Goal: Transaction & Acquisition: Purchase product/service

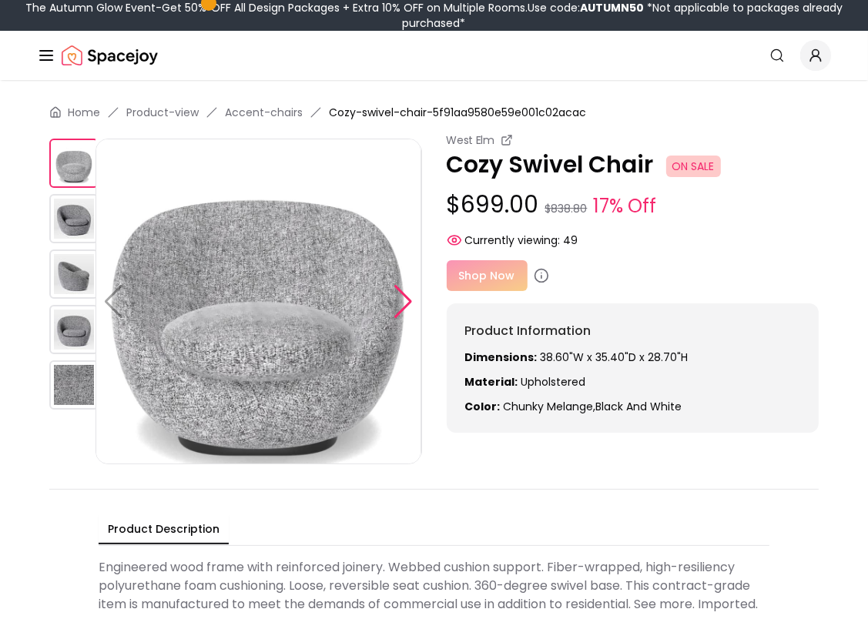
click at [402, 300] on div at bounding box center [403, 302] width 21 height 34
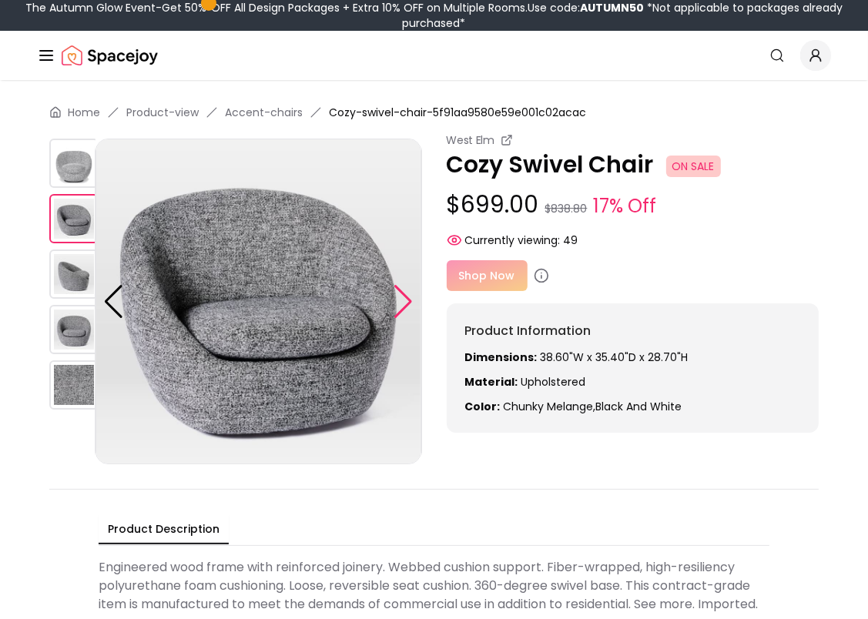
click at [400, 300] on div at bounding box center [403, 302] width 21 height 34
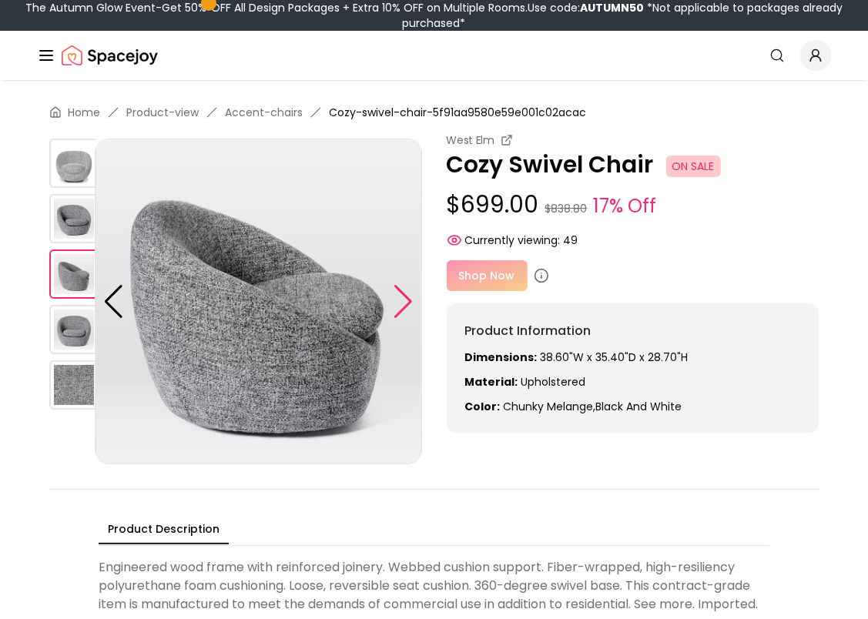
click at [400, 300] on div at bounding box center [403, 302] width 21 height 34
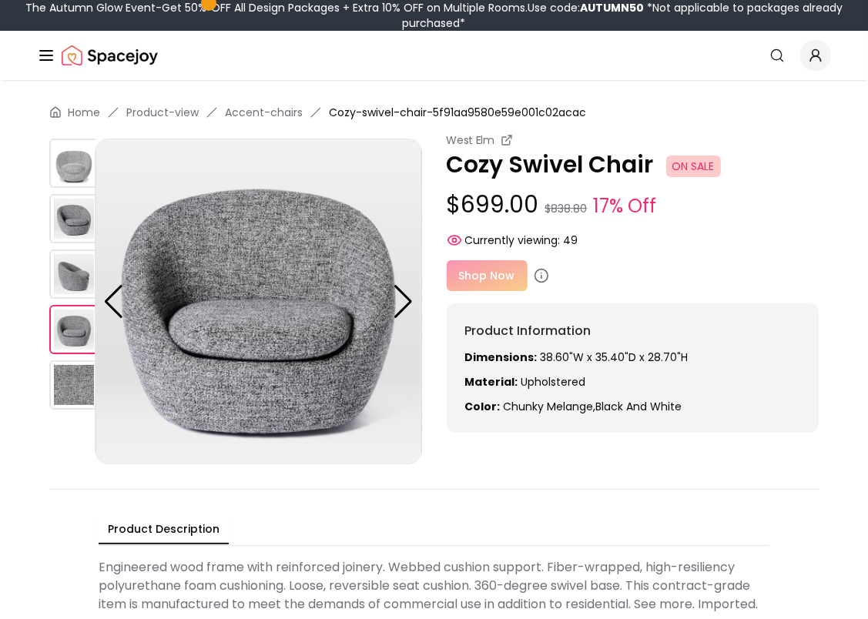
click at [483, 274] on div "Shop Now" at bounding box center [633, 275] width 373 height 31
drag, startPoint x: 483, startPoint y: 274, endPoint x: 474, endPoint y: 269, distance: 10.3
click at [474, 269] on div "Shop Now" at bounding box center [633, 275] width 373 height 31
drag, startPoint x: 474, startPoint y: 269, endPoint x: 512, endPoint y: 271, distance: 37.8
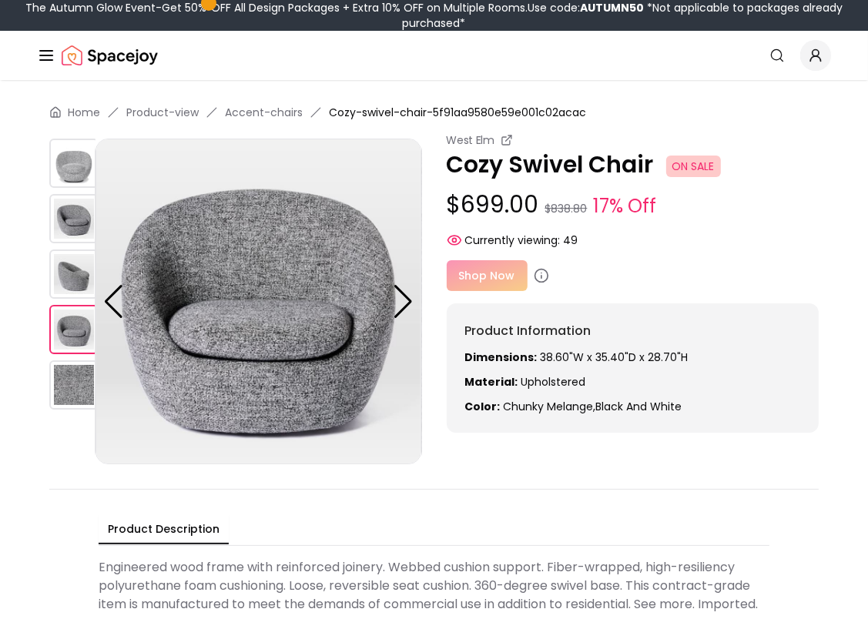
click at [512, 271] on div "Shop Now" at bounding box center [633, 275] width 373 height 31
click at [567, 276] on div "Shop Now" at bounding box center [633, 275] width 373 height 31
click at [483, 276] on div "Shop Now" at bounding box center [633, 275] width 373 height 31
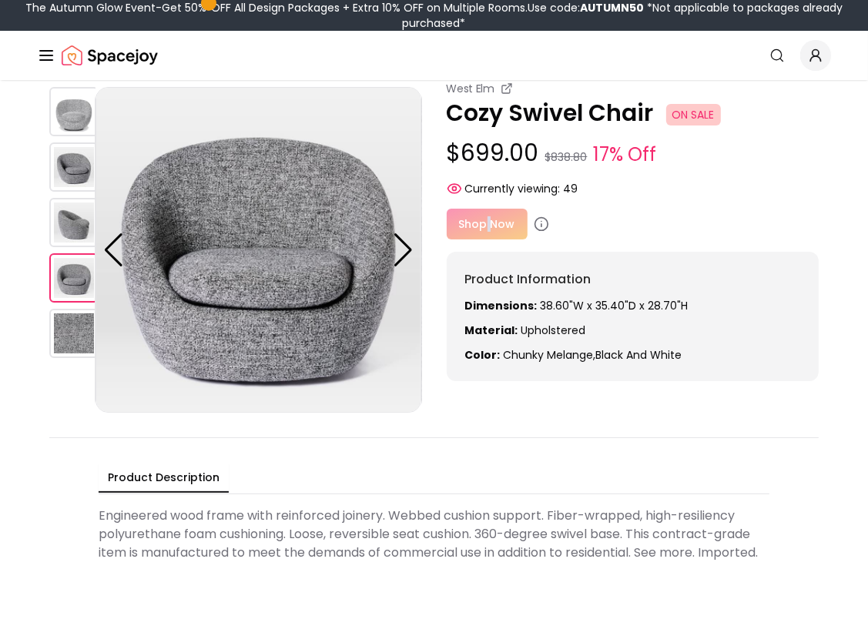
scroll to position [52, 0]
click at [510, 362] on div "Product Information Dimensions: 38.60"W x 35.40"D x 28.70"H Material: Upholster…" at bounding box center [633, 315] width 373 height 129
click at [521, 217] on div "Shop Now" at bounding box center [633, 223] width 373 height 31
click at [547, 208] on div "Shop Now" at bounding box center [633, 223] width 373 height 31
drag, startPoint x: 491, startPoint y: 222, endPoint x: 483, endPoint y: 222, distance: 7.7
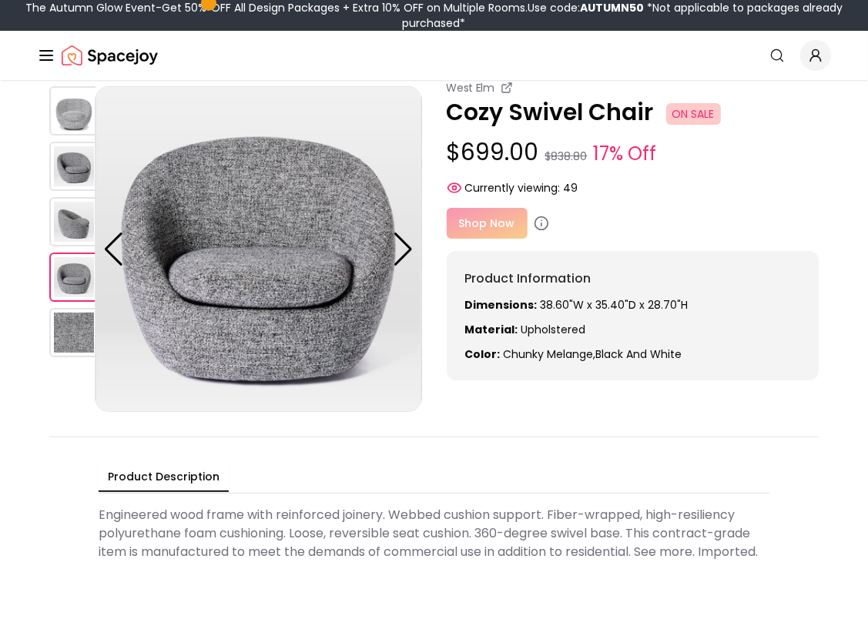
click at [483, 222] on div "Shop Now" at bounding box center [633, 223] width 373 height 31
click at [494, 228] on div "Shop Now" at bounding box center [633, 223] width 373 height 31
drag, startPoint x: 494, startPoint y: 228, endPoint x: 685, endPoint y: 145, distance: 208.2
click at [685, 145] on p "$699.00 $838.80 17% Off" at bounding box center [633, 153] width 373 height 29
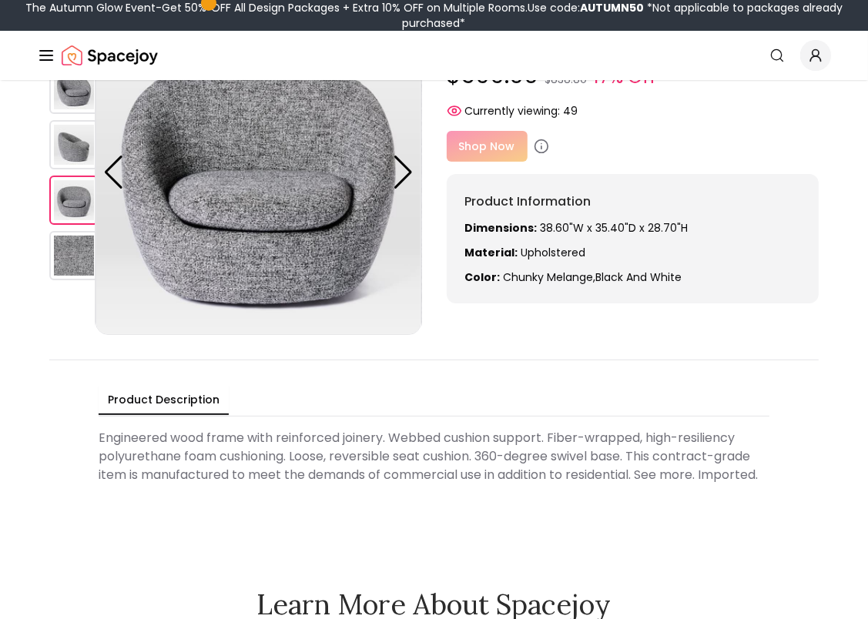
scroll to position [0, 0]
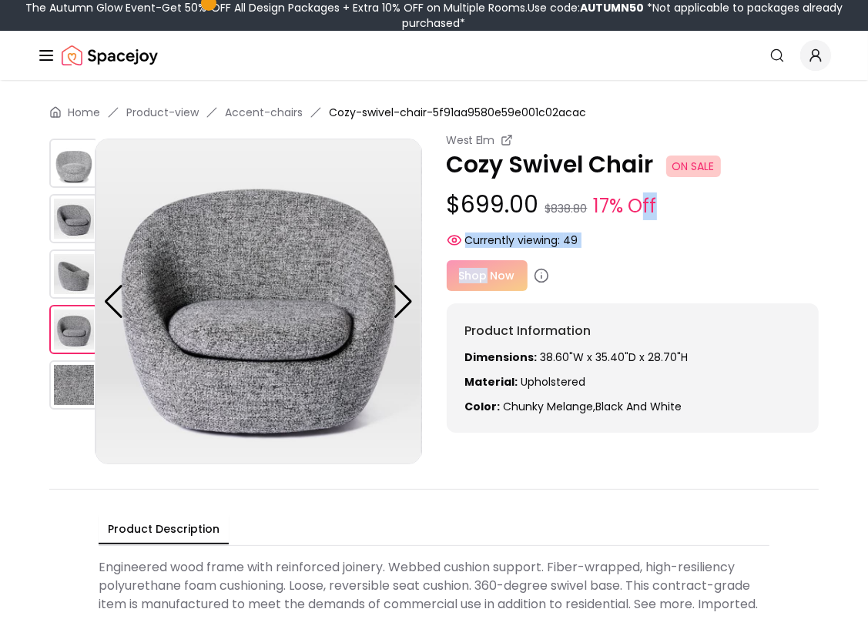
drag, startPoint x: 487, startPoint y: 277, endPoint x: 644, endPoint y: 196, distance: 177.0
click at [644, 196] on div "West Elm Cozy Swivel Chair ON SALE $699.00 $838.80 17% Off Currently viewing: 4…" at bounding box center [633, 282] width 373 height 300
drag, startPoint x: 644, startPoint y: 196, endPoint x: 708, endPoint y: 203, distance: 64.4
click at [708, 203] on p "$699.00 $838.80 17% Off" at bounding box center [633, 205] width 373 height 29
click at [639, 231] on div "West Elm Cozy Swivel Chair ON SALE $699.00 $838.80 17% Off Currently viewing: 49" at bounding box center [633, 189] width 373 height 115
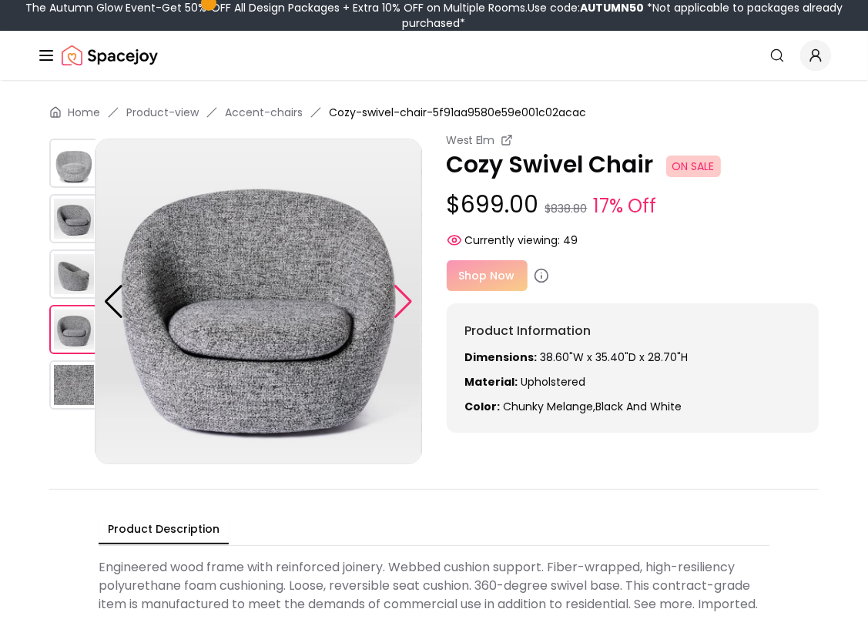
click at [396, 306] on div at bounding box center [403, 302] width 21 height 34
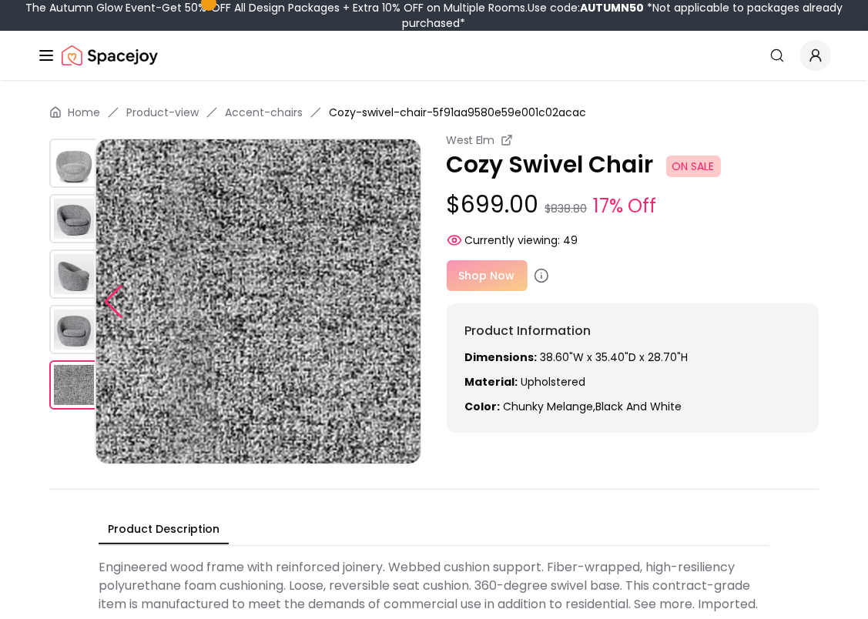
drag, startPoint x: 396, startPoint y: 306, endPoint x: 123, endPoint y: 288, distance: 273.9
click at [123, 288] on div at bounding box center [113, 302] width 21 height 34
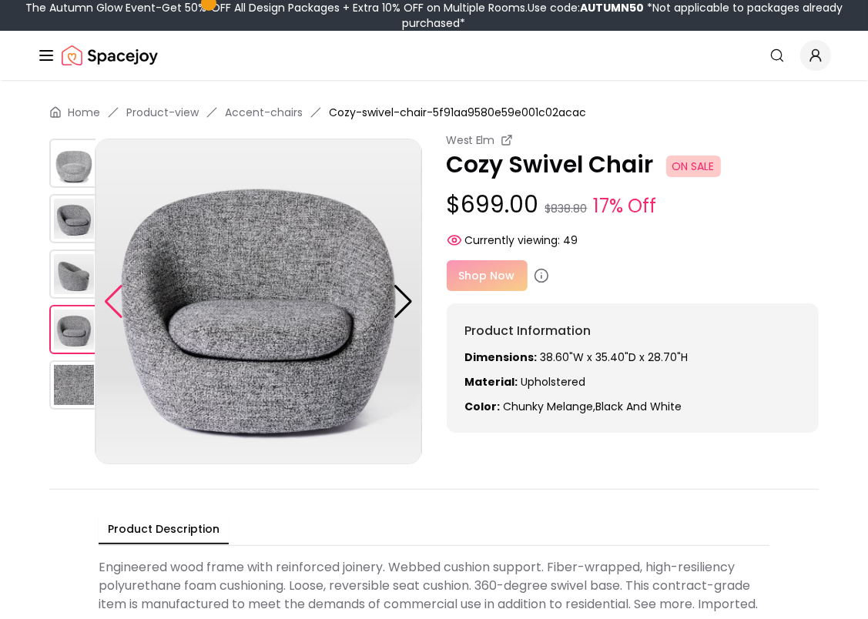
click at [120, 288] on div at bounding box center [113, 302] width 21 height 34
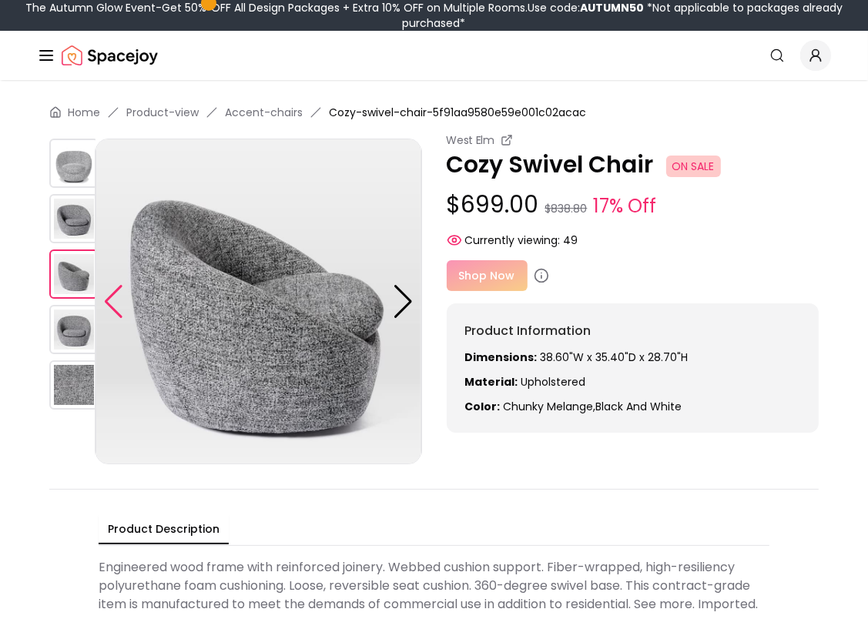
click at [120, 288] on div at bounding box center [113, 302] width 21 height 34
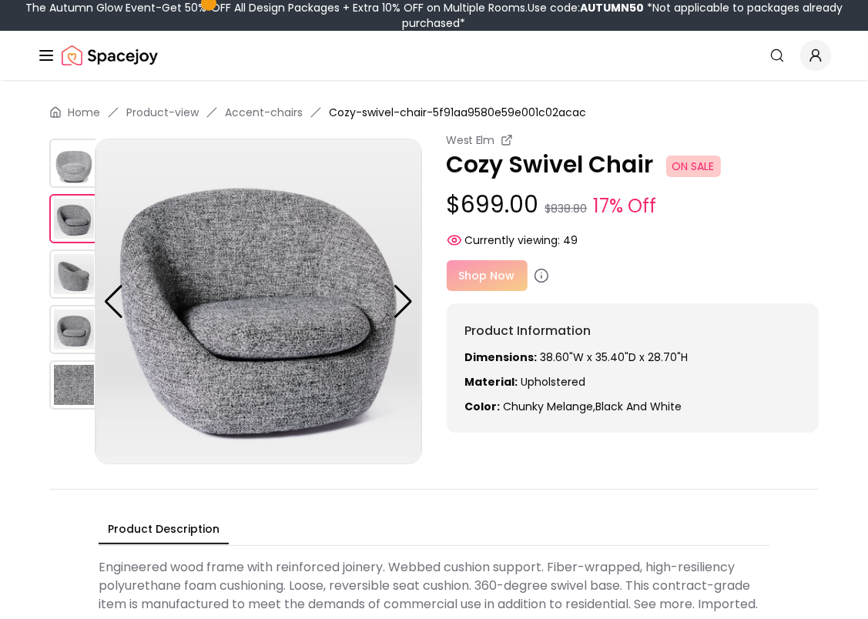
click at [499, 275] on div "Shop Now" at bounding box center [633, 275] width 373 height 31
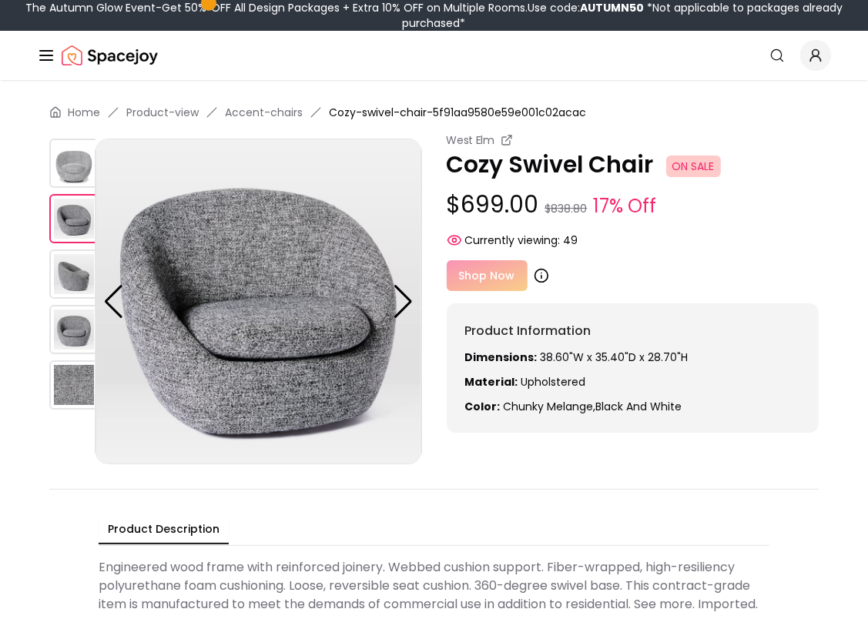
click at [534, 276] on icon at bounding box center [541, 275] width 15 height 15
click at [541, 276] on icon at bounding box center [541, 277] width 0 height 2
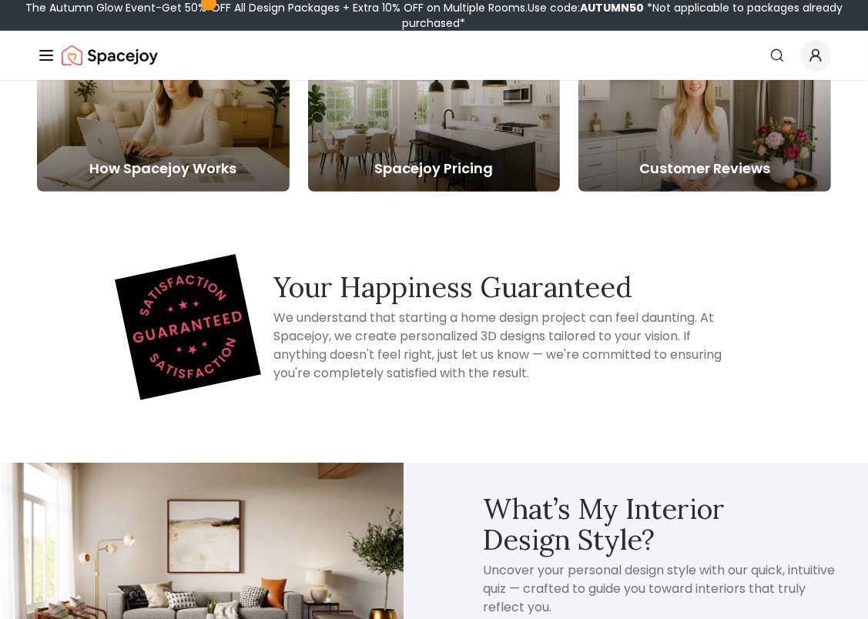
scroll to position [730, 0]
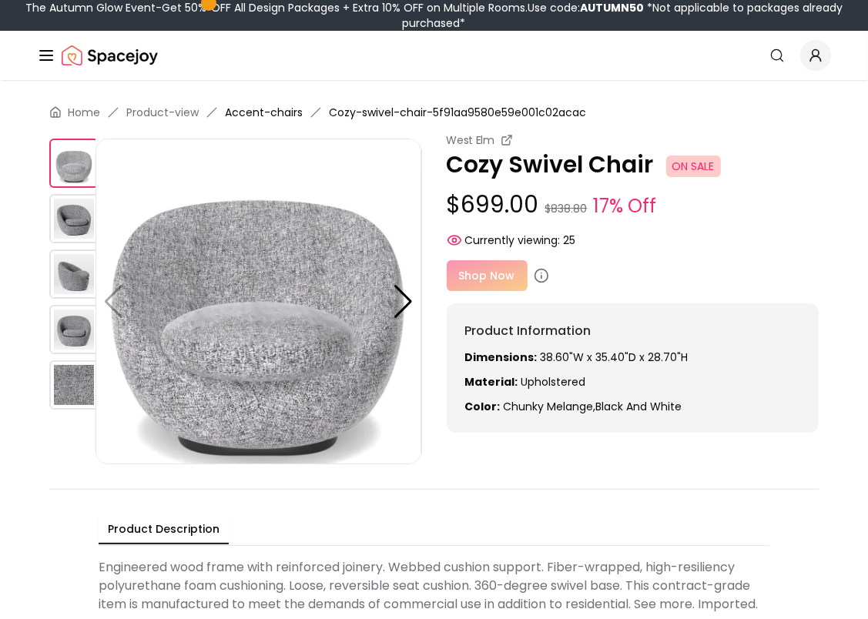
click at [280, 109] on link "Accent-chairs" at bounding box center [264, 112] width 78 height 15
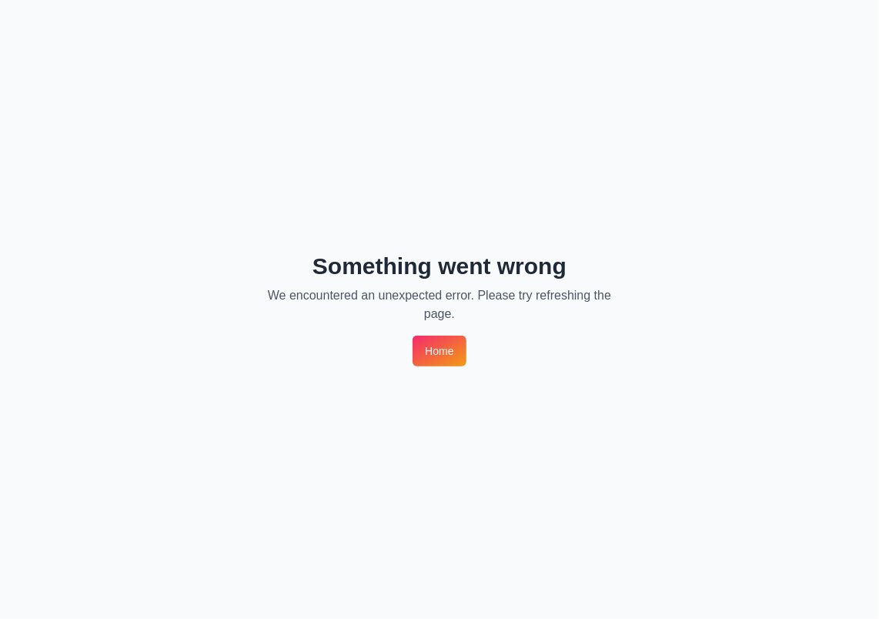
click at [437, 348] on link "Home" at bounding box center [439, 351] width 53 height 31
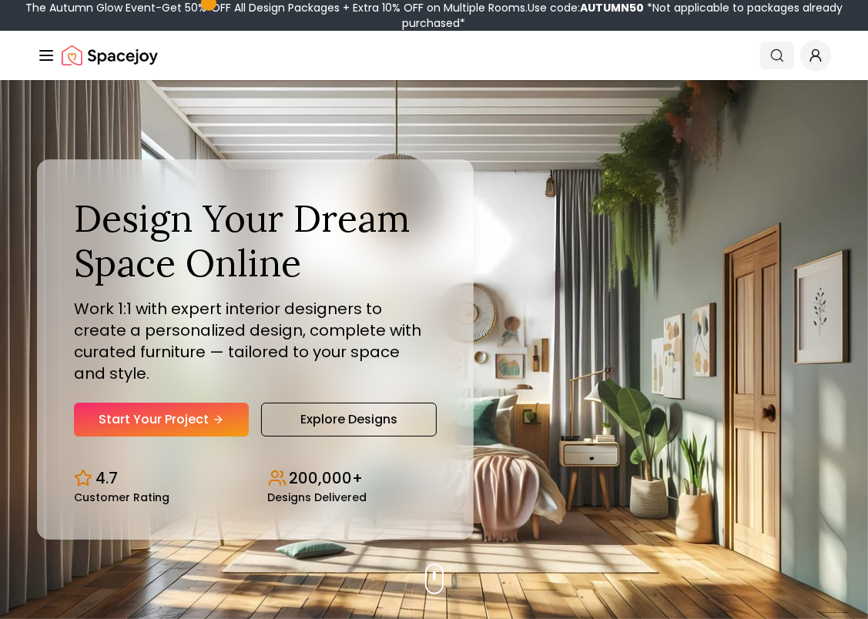
click at [771, 55] on circle "Global" at bounding box center [776, 55] width 10 height 10
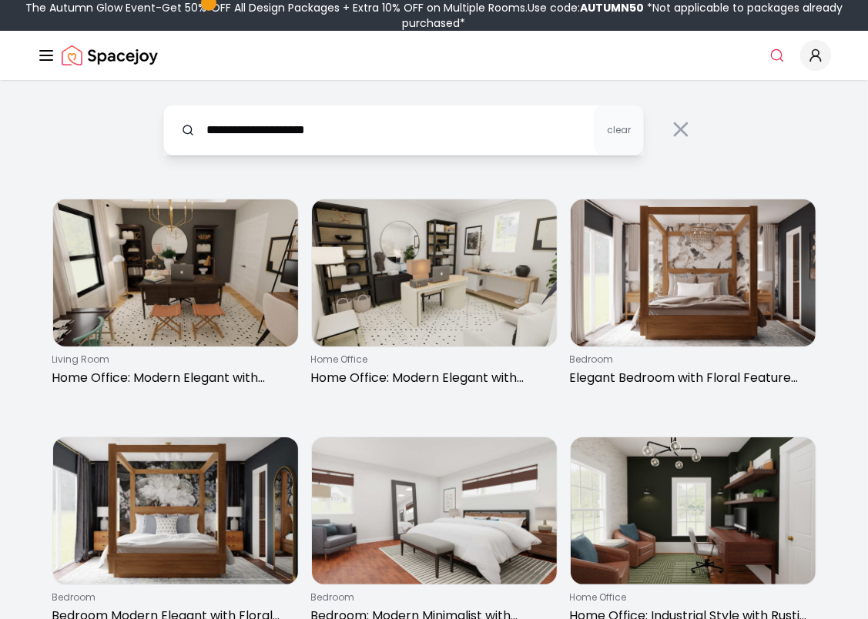
type input "**********"
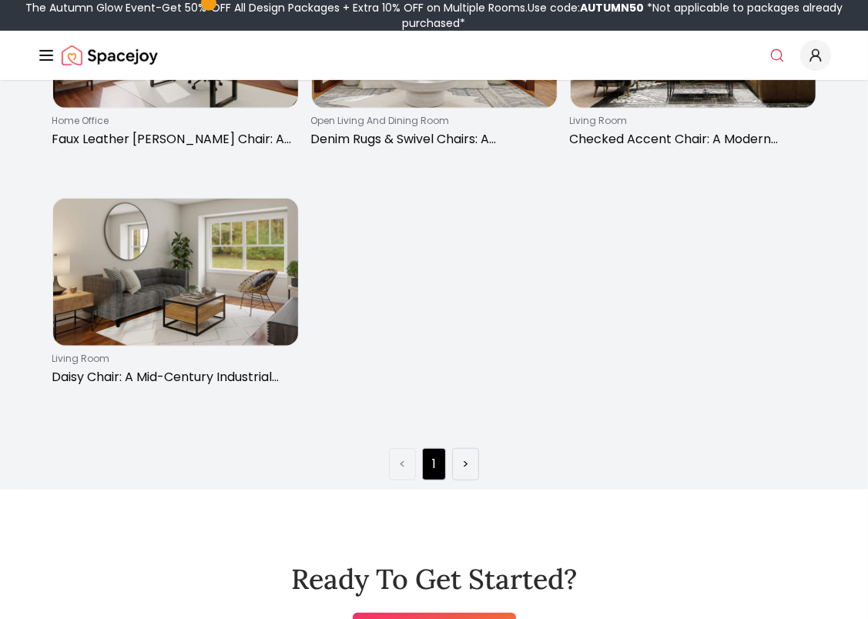
scroll to position [714, 0]
click at [467, 459] on link ">" at bounding box center [465, 463] width 7 height 18
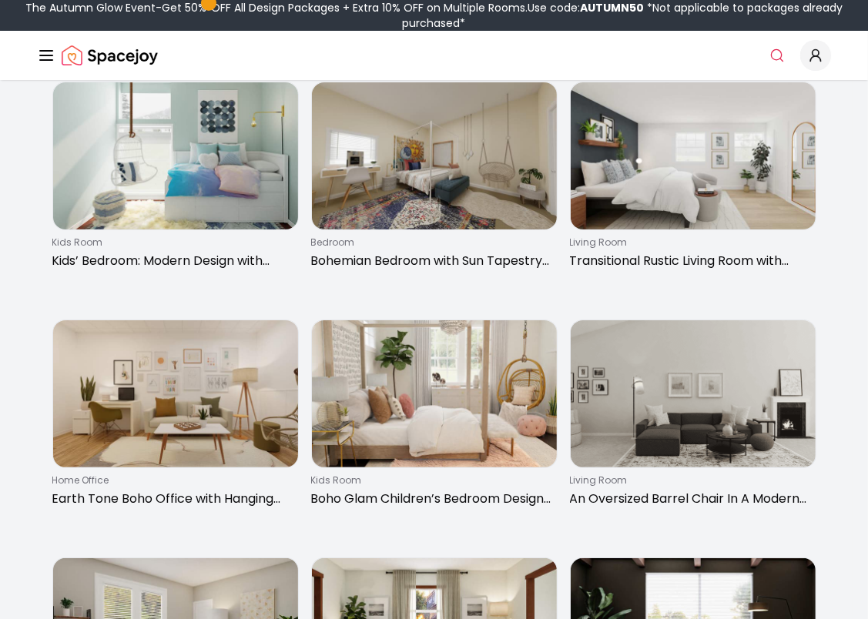
scroll to position [0, 0]
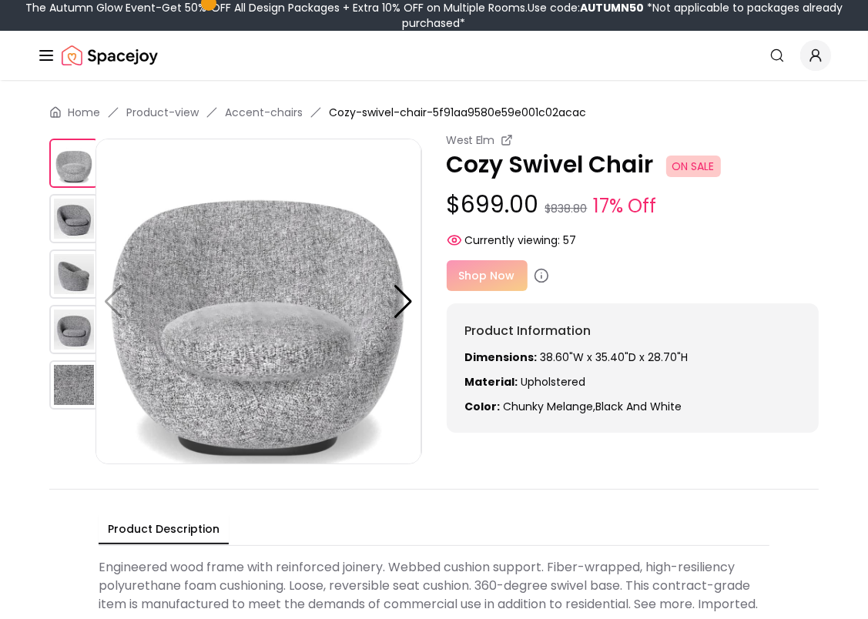
click at [493, 273] on div "Shop Now" at bounding box center [633, 275] width 373 height 31
